Goal: Task Accomplishment & Management: Complete application form

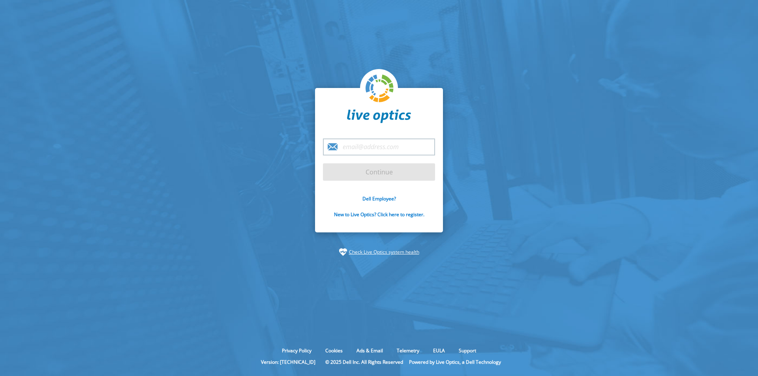
click at [347, 147] on input "email" at bounding box center [379, 147] width 112 height 17
type input "[EMAIL_ADDRESS][DOMAIN_NAME]"
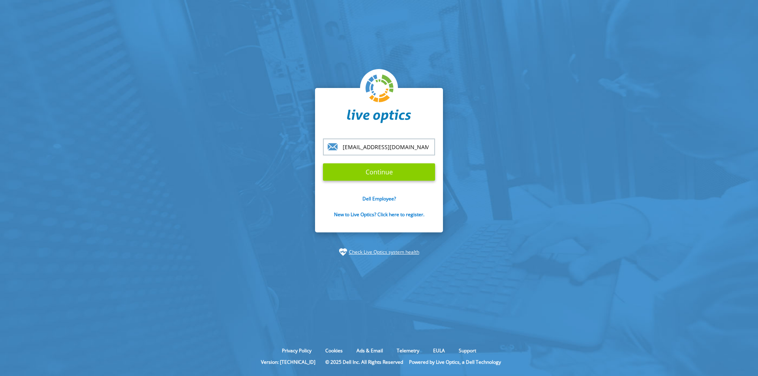
click at [381, 170] on input "Continue" at bounding box center [379, 171] width 112 height 17
click at [379, 171] on input "Continue" at bounding box center [379, 171] width 112 height 17
click at [377, 170] on input "Continue" at bounding box center [379, 171] width 112 height 17
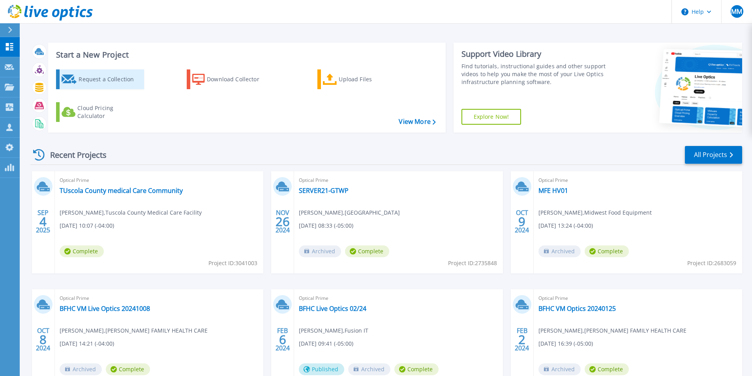
click at [103, 78] on div "Request a Collection" at bounding box center [110, 79] width 63 height 16
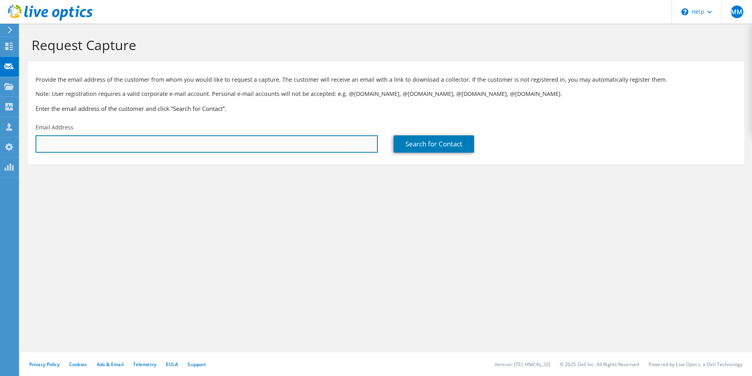
paste input "[EMAIL_ADDRESS][DOMAIN_NAME]"
type input "[EMAIL_ADDRESS][DOMAIN_NAME]"
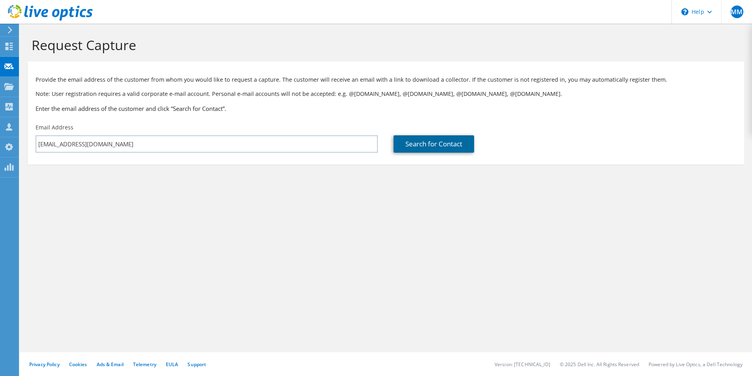
click at [421, 145] on link "Search for Contact" at bounding box center [434, 143] width 81 height 17
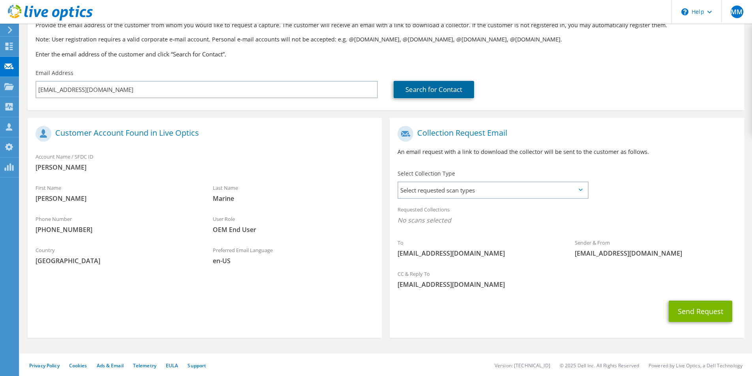
scroll to position [56, 0]
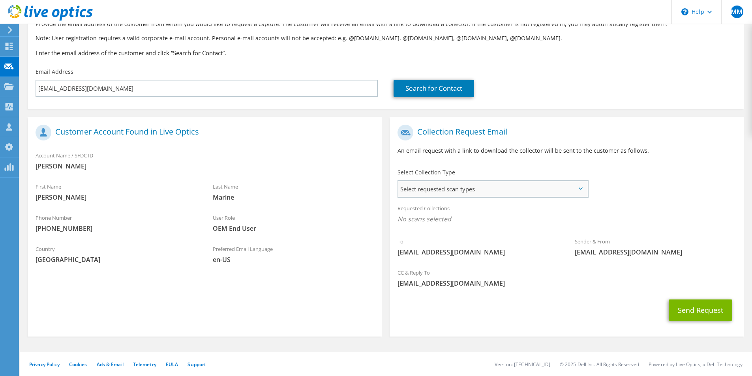
click at [566, 189] on span "Select requested scan types" at bounding box center [492, 189] width 189 height 16
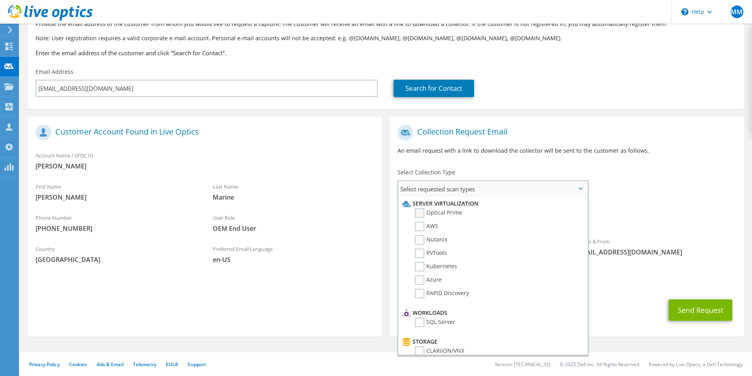
click at [423, 213] on label "Optical Prime" at bounding box center [438, 212] width 47 height 9
click at [0, 0] on input "Optical Prime" at bounding box center [0, 0] width 0 height 0
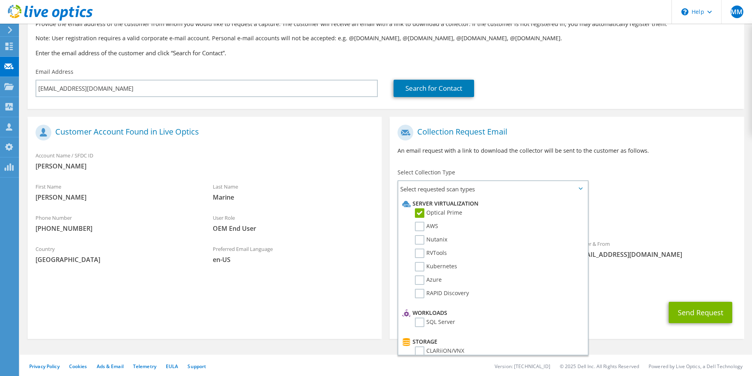
click at [638, 214] on div "Requested Collections No scans selected Optical Prime" at bounding box center [567, 216] width 354 height 32
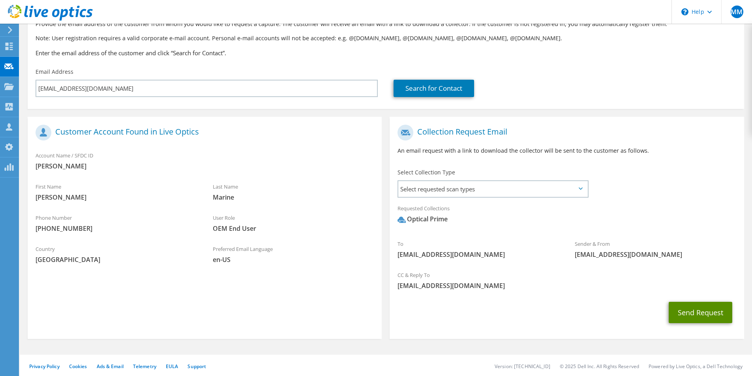
click at [694, 311] on button "Send Request" at bounding box center [701, 312] width 64 height 21
